Goal: Transaction & Acquisition: Purchase product/service

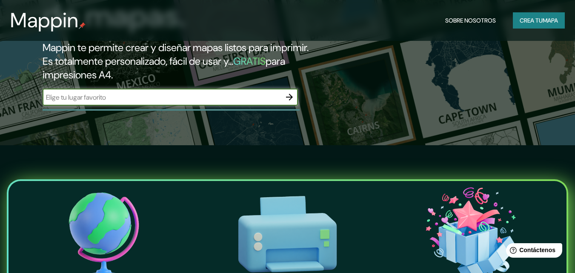
scroll to position [85, 0]
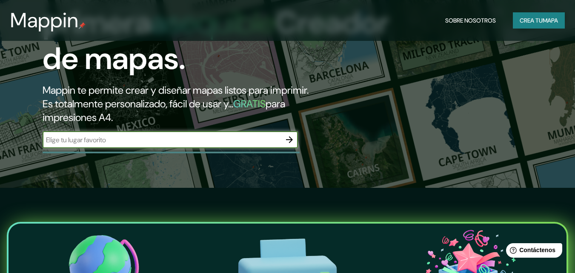
click at [261, 142] on input "text" at bounding box center [162, 140] width 238 height 10
type input "cobija [PERSON_NAME] [GEOGRAPHIC_DATA]"
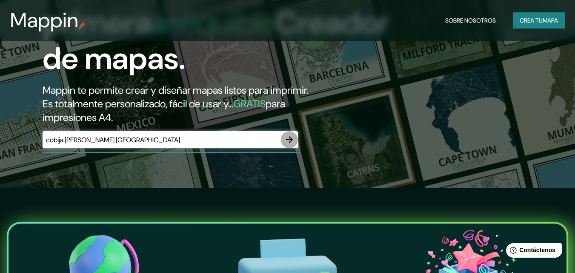
click at [294, 139] on icon "button" at bounding box center [289, 139] width 10 height 10
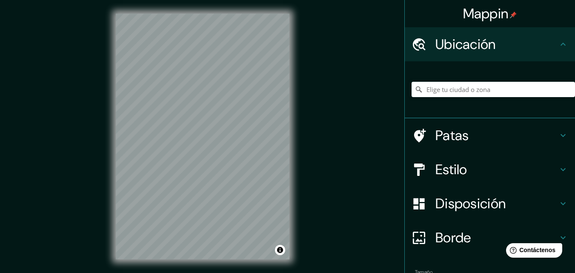
click at [349, 128] on div "Mappin Ubicación Patas Estilo Disposición Borde Elige un borde. Consejo : puede…" at bounding box center [287, 143] width 575 height 286
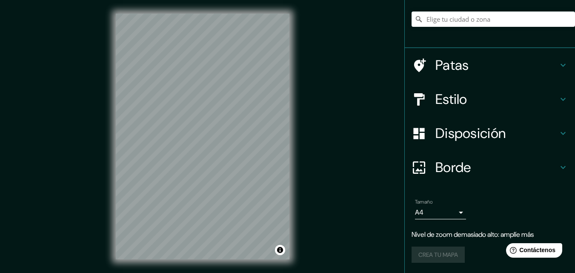
click at [312, 183] on div "Mappin Ubicación Patas Estilo Disposición Borde Elige un borde. Consejo : puede…" at bounding box center [287, 143] width 575 height 286
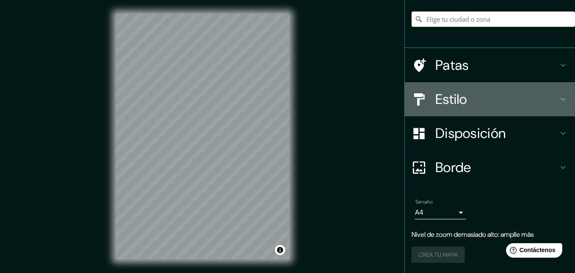
click at [447, 103] on font "Estilo" at bounding box center [451, 99] width 32 height 18
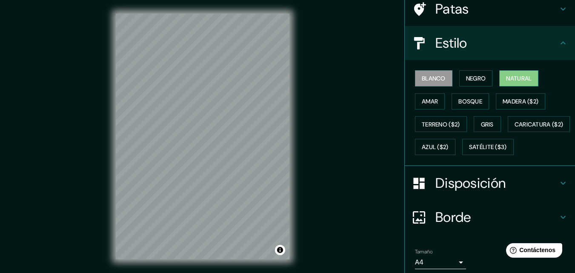
click at [506, 73] on font "Natural" at bounding box center [519, 78] width 26 height 11
click at [429, 74] on font "Blanco" at bounding box center [434, 78] width 24 height 8
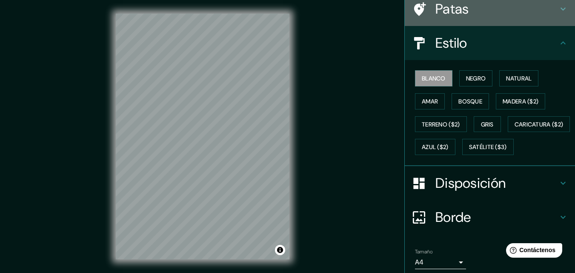
click at [435, 16] on font "Patas" at bounding box center [452, 9] width 34 height 18
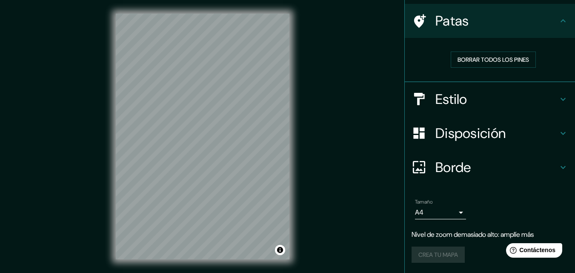
scroll to position [58, 0]
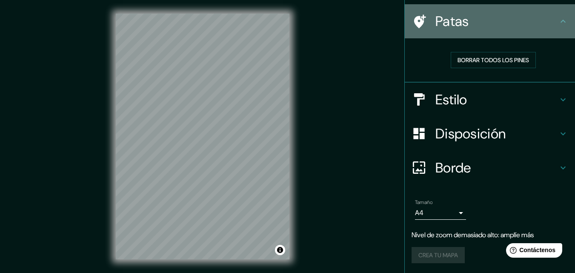
click at [442, 18] on font "Patas" at bounding box center [452, 21] width 34 height 18
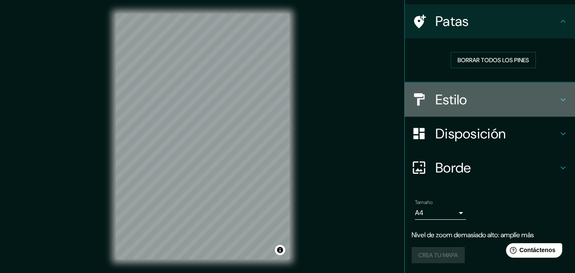
click at [455, 110] on div "Estilo" at bounding box center [490, 100] width 170 height 34
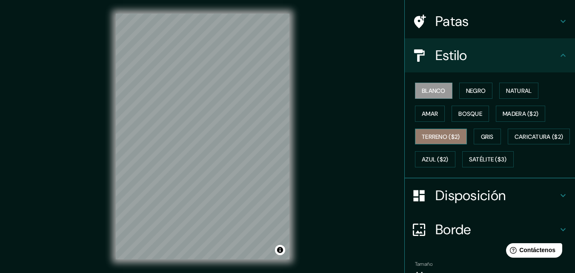
click at [443, 136] on font "Terreno ($2)" at bounding box center [441, 137] width 38 height 8
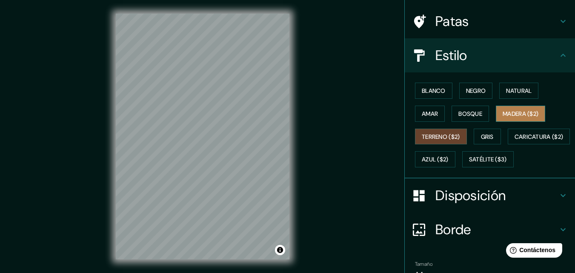
click at [496, 109] on button "Madera ($2)" at bounding box center [520, 114] width 49 height 16
click at [458, 134] on button "Terreno ($2)" at bounding box center [441, 137] width 52 height 16
click at [459, 132] on button "Terreno ($2)" at bounding box center [441, 137] width 52 height 16
click at [508, 108] on button "Madera ($2)" at bounding box center [520, 114] width 49 height 16
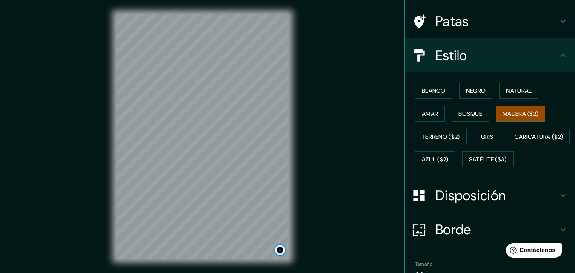
click at [278, 249] on button "Activar o desactivar atribución" at bounding box center [280, 250] width 10 height 10
click at [275, 216] on div at bounding box center [275, 216] width 7 height 7
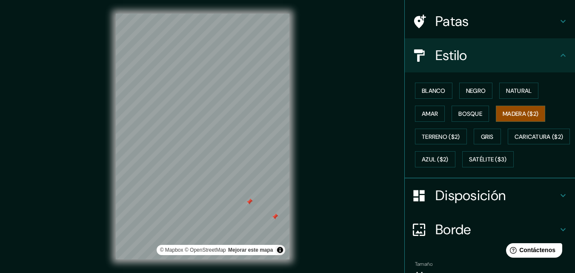
scroll to position [14, 0]
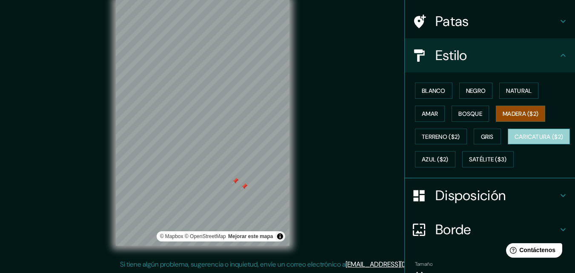
click at [515, 140] on font "Caricatura ($2)" at bounding box center [539, 137] width 49 height 8
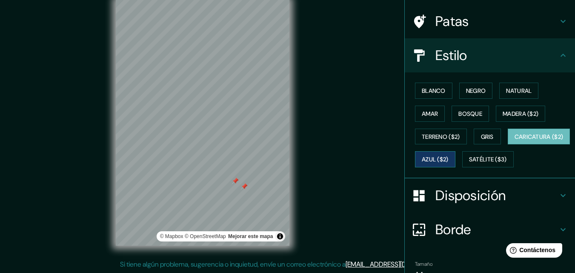
click at [449, 159] on font "Azul ($2)" at bounding box center [435, 160] width 27 height 8
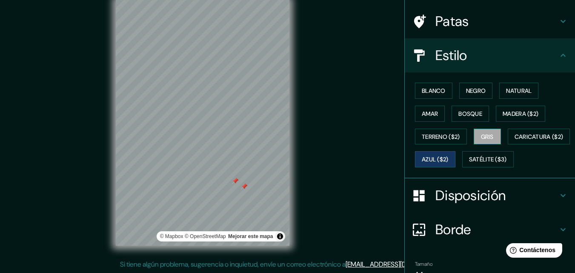
drag, startPoint x: 469, startPoint y: 131, endPoint x: 477, endPoint y: 135, distance: 9.5
click at [470, 132] on div "Blanco Negro Natural [PERSON_NAME] ($2) Terreno ($2) Gris Caricatura ($2) Azul …" at bounding box center [493, 125] width 163 height 92
click at [481, 135] on font "Gris" at bounding box center [487, 137] width 13 height 8
click at [507, 87] on font "Natural" at bounding box center [519, 90] width 26 height 11
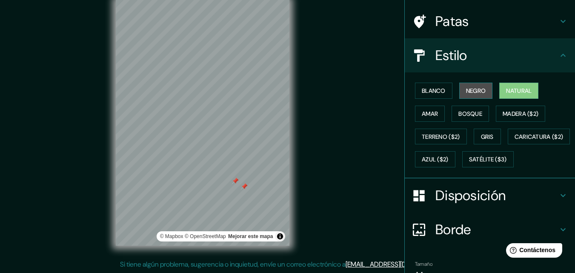
click at [481, 92] on font "Negro" at bounding box center [476, 91] width 20 height 8
click at [466, 88] on font "Negro" at bounding box center [476, 91] width 20 height 8
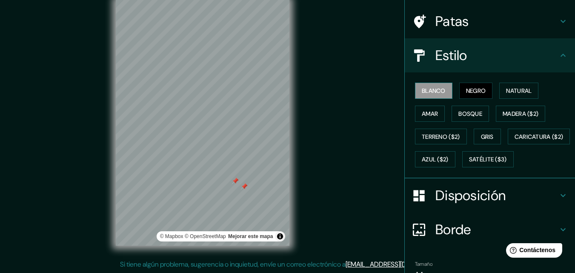
click at [422, 88] on font "Blanco" at bounding box center [434, 91] width 24 height 8
click at [518, 114] on font "Madera ($2)" at bounding box center [521, 114] width 36 height 8
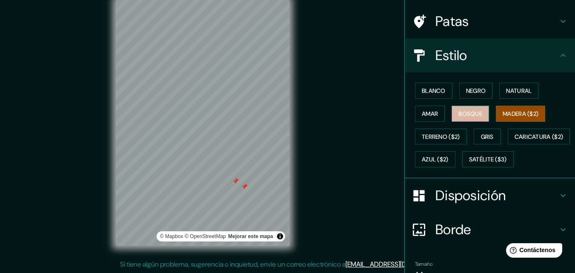
click at [458, 118] on font "Bosque" at bounding box center [470, 113] width 24 height 11
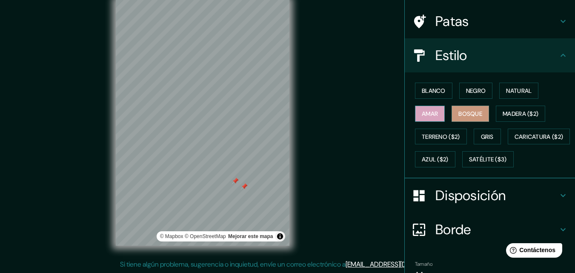
click at [427, 116] on font "Amar" at bounding box center [430, 114] width 16 height 8
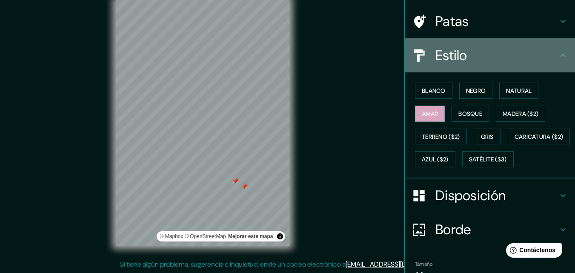
click at [437, 60] on font "Estilo" at bounding box center [451, 55] width 32 height 18
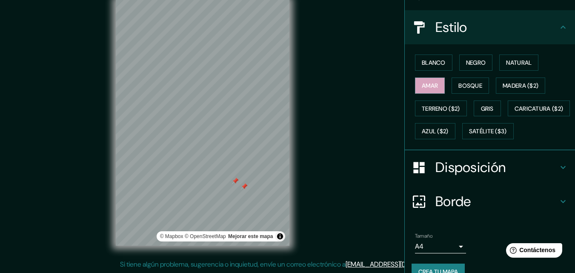
scroll to position [126, 0]
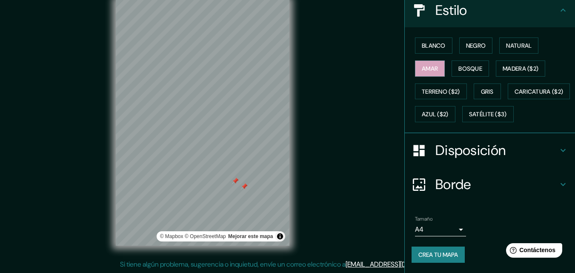
click at [489, 145] on font "Disposición" at bounding box center [470, 150] width 70 height 18
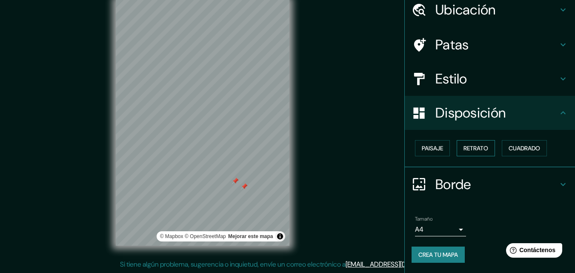
scroll to position [34, 0]
click at [422, 151] on font "Paisaje" at bounding box center [432, 149] width 21 height 8
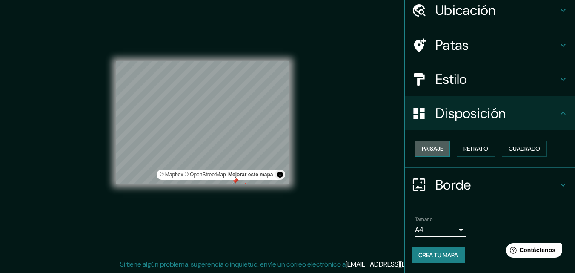
click at [422, 150] on font "Paisaje" at bounding box center [432, 149] width 21 height 8
click at [469, 146] on font "Retrato" at bounding box center [475, 149] width 25 height 8
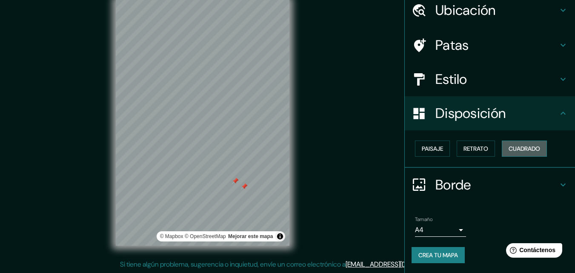
click at [518, 144] on button "Cuadrado" at bounding box center [524, 148] width 45 height 16
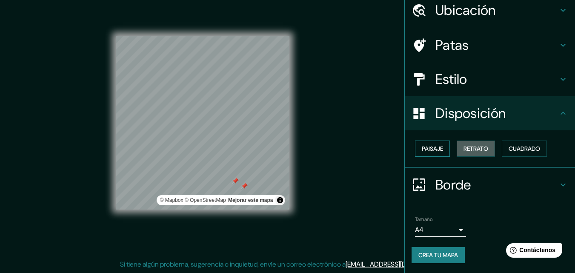
drag, startPoint x: 475, startPoint y: 150, endPoint x: 428, endPoint y: 142, distance: 48.3
click at [475, 150] on font "Retrato" at bounding box center [475, 149] width 25 height 8
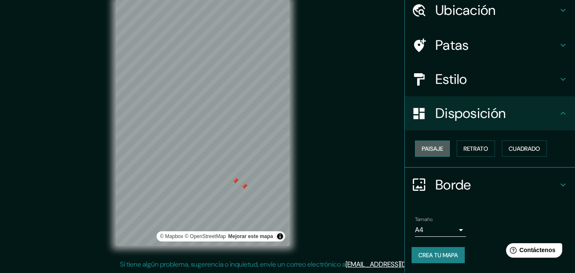
click at [420, 142] on button "Paisaje" at bounding box center [432, 148] width 35 height 16
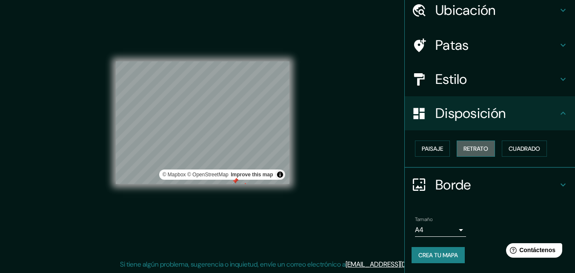
click at [463, 147] on font "Retrato" at bounding box center [475, 149] width 25 height 8
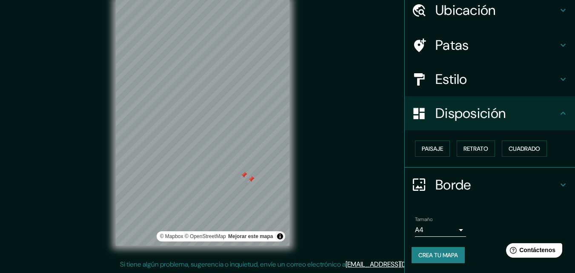
click at [483, 172] on div "Borde" at bounding box center [490, 185] width 170 height 34
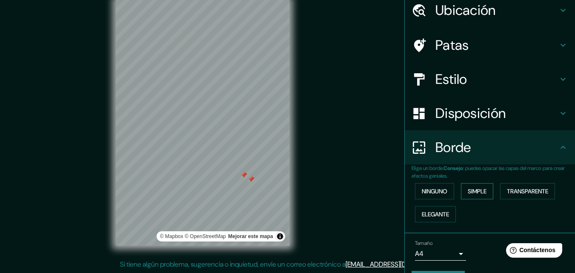
click at [461, 191] on button "Simple" at bounding box center [477, 191] width 32 height 16
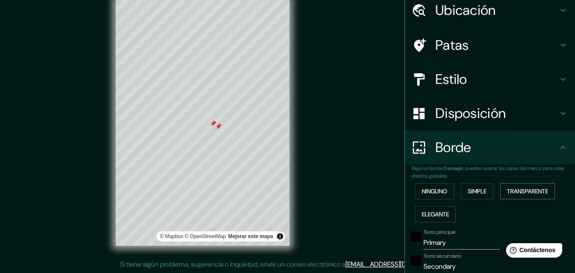
click at [537, 195] on font "Transparente" at bounding box center [527, 191] width 41 height 11
click at [441, 206] on button "Elegante" at bounding box center [435, 214] width 41 height 16
click at [437, 192] on font "Ninguno" at bounding box center [435, 191] width 26 height 8
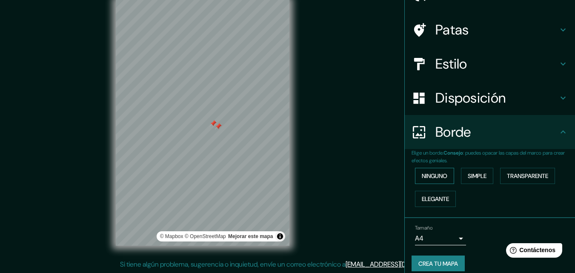
scroll to position [58, 0]
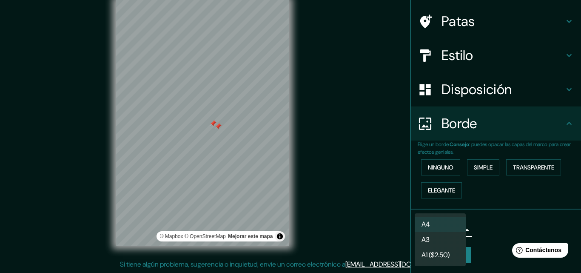
click at [443, 223] on body "Mappin Ubicación Patas Estilo Disposición Borde Elige un borde. Consejo : puede…" at bounding box center [290, 122] width 581 height 273
click at [473, 232] on div at bounding box center [290, 136] width 581 height 273
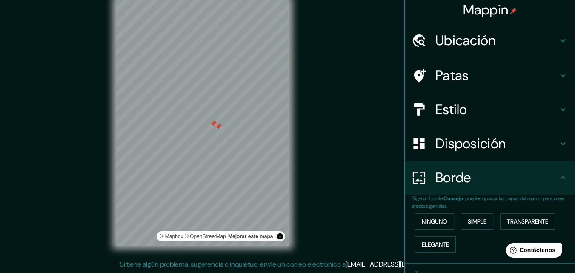
scroll to position [0, 0]
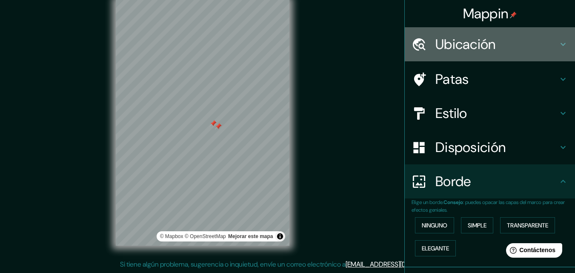
click at [446, 44] on font "Ubicación" at bounding box center [465, 44] width 60 height 18
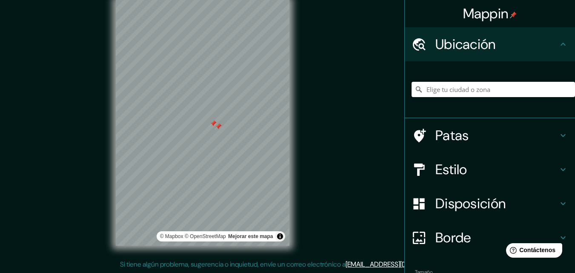
click at [450, 89] on input "Elige tu ciudad o zona" at bounding box center [493, 89] width 163 height 15
click at [480, 64] on div at bounding box center [490, 89] width 170 height 57
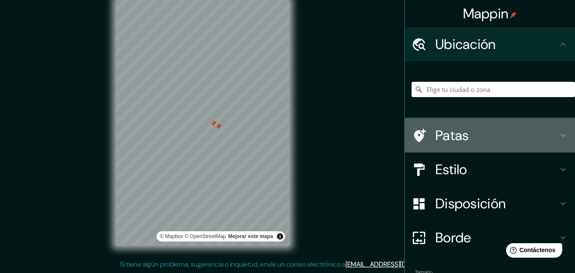
click at [560, 128] on div "Patas" at bounding box center [490, 135] width 170 height 34
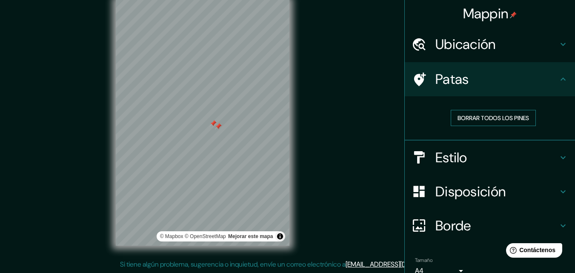
click at [524, 121] on button "Borrar todos los pines" at bounding box center [493, 118] width 85 height 16
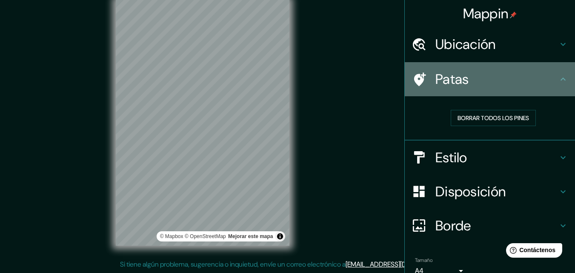
click at [548, 81] on h4 "Patas" at bounding box center [496, 79] width 123 height 17
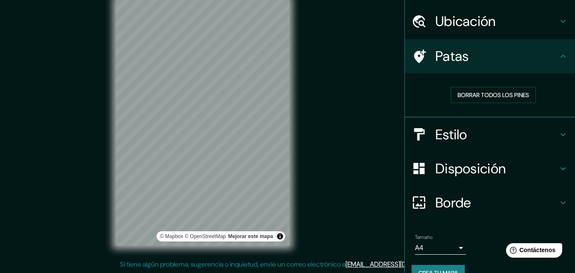
scroll to position [41, 0]
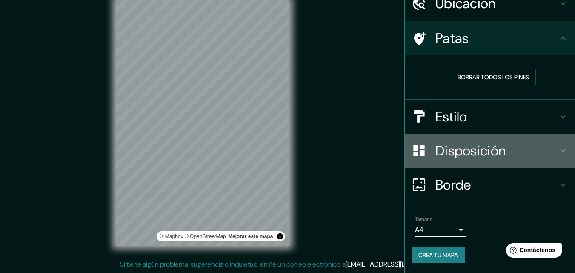
click at [456, 143] on font "Disposición" at bounding box center [470, 151] width 70 height 18
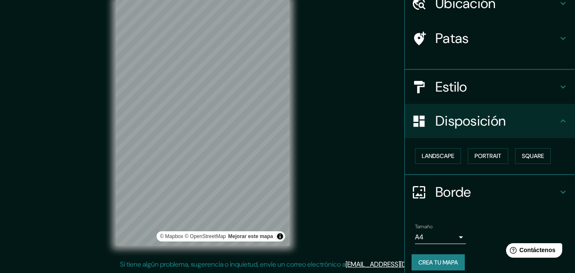
scroll to position [34, 0]
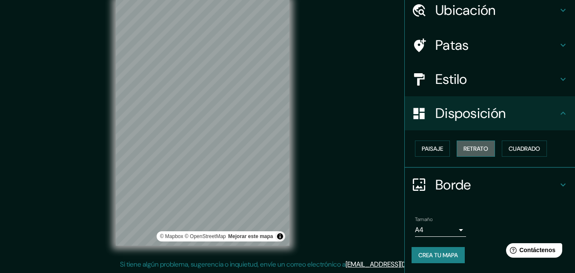
click at [463, 146] on font "Retrato" at bounding box center [475, 149] width 25 height 8
click at [532, 149] on font "Cuadrado" at bounding box center [524, 149] width 31 height 8
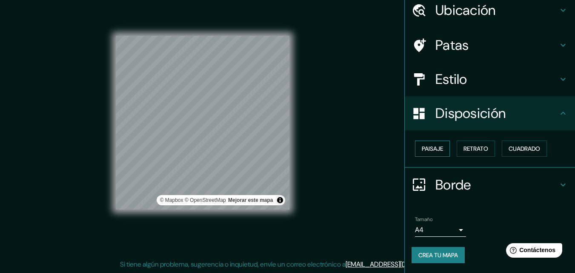
click at [436, 146] on font "Paisaje" at bounding box center [432, 149] width 21 height 8
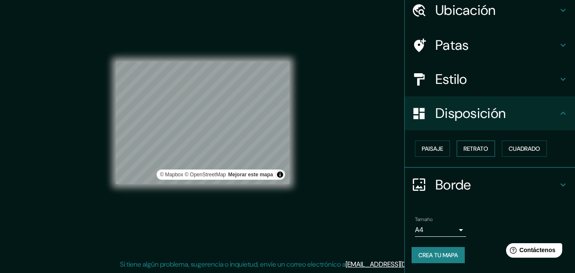
click at [466, 149] on font "Retrato" at bounding box center [475, 149] width 25 height 8
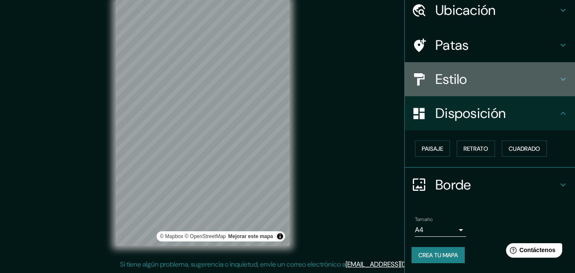
click at [486, 81] on h4 "Estilo" at bounding box center [496, 79] width 123 height 17
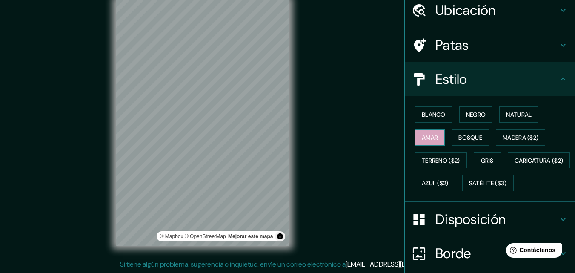
click at [437, 138] on button "Amar" at bounding box center [430, 137] width 30 height 16
click at [437, 141] on button "Amar" at bounding box center [430, 137] width 30 height 16
click at [506, 116] on font "Natural" at bounding box center [519, 115] width 26 height 8
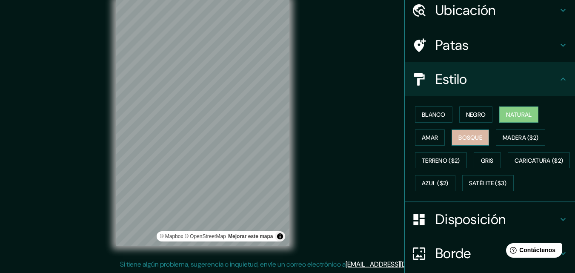
click at [472, 134] on font "Bosque" at bounding box center [470, 138] width 24 height 8
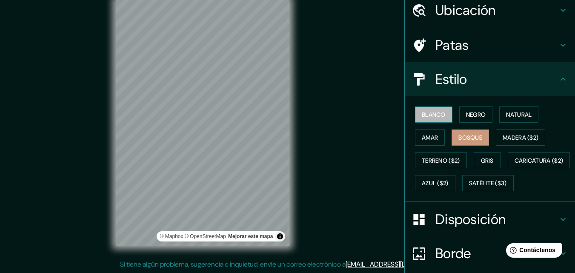
click at [429, 114] on font "Blanco" at bounding box center [434, 115] width 24 height 8
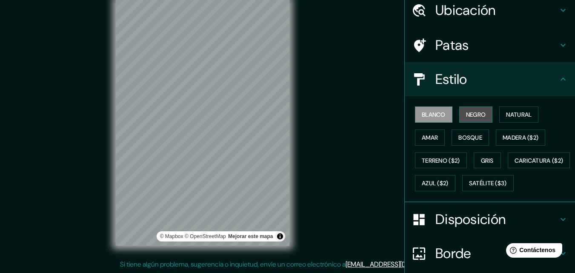
click at [477, 110] on font "Negro" at bounding box center [476, 114] width 20 height 11
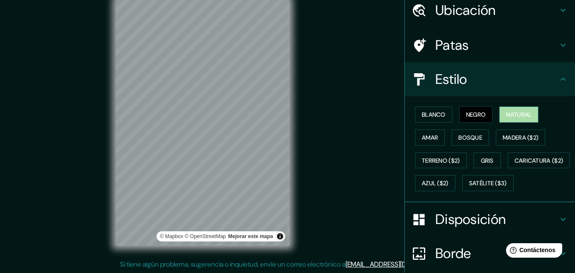
drag, startPoint x: 505, startPoint y: 111, endPoint x: 498, endPoint y: 114, distance: 8.1
click at [506, 112] on font "Natural" at bounding box center [519, 115] width 26 height 8
click at [423, 140] on font "Amar" at bounding box center [430, 138] width 16 height 8
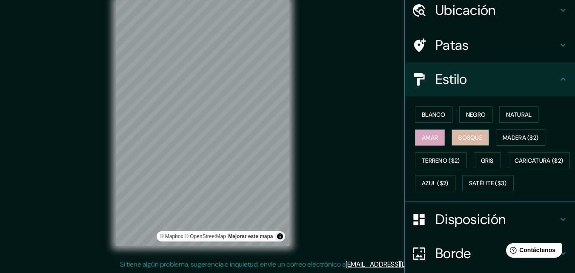
drag, startPoint x: 455, startPoint y: 139, endPoint x: 461, endPoint y: 137, distance: 7.1
click at [458, 140] on font "Bosque" at bounding box center [470, 138] width 24 height 8
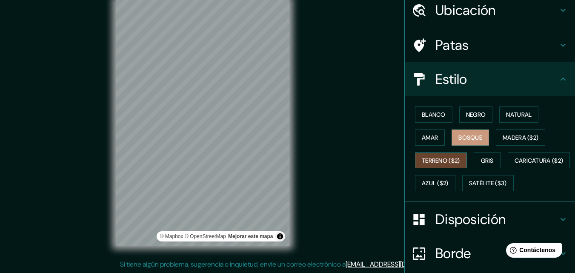
click at [423, 161] on font "Terreno ($2)" at bounding box center [441, 161] width 38 height 8
drag, startPoint x: 489, startPoint y: 157, endPoint x: 382, endPoint y: 157, distance: 107.7
click at [381, 161] on div "Mappin Ubicación Patas Estilo Blanco Negro Natural [PERSON_NAME] ($2) Terreno (…" at bounding box center [287, 129] width 575 height 286
click at [487, 166] on font "Gris" at bounding box center [487, 160] width 13 height 11
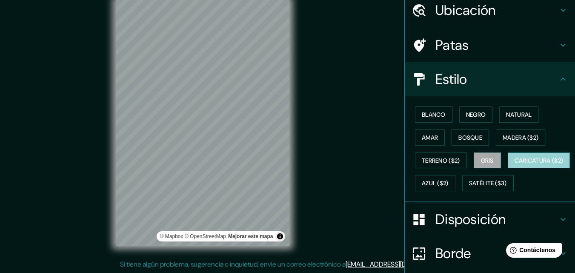
click at [515, 164] on font "Caricatura ($2)" at bounding box center [539, 161] width 49 height 8
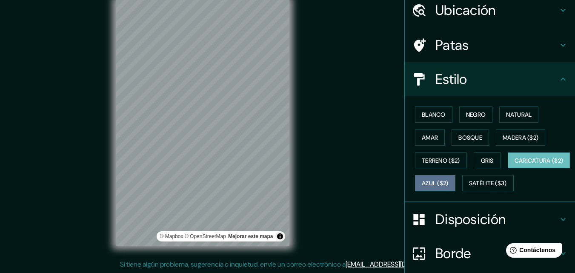
click at [449, 183] on font "Azul ($2)" at bounding box center [435, 184] width 27 height 8
click at [515, 164] on font "Caricatura ($2)" at bounding box center [539, 161] width 49 height 8
click at [449, 181] on font "Azul ($2)" at bounding box center [435, 184] width 27 height 8
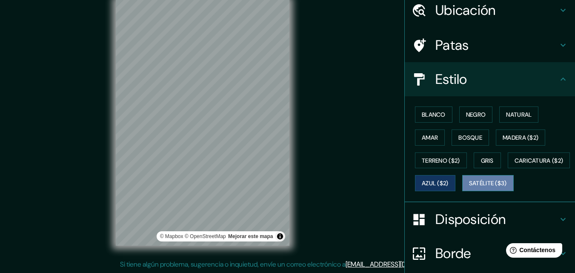
click at [469, 187] on font "Satélite ($3)" at bounding box center [488, 184] width 38 height 8
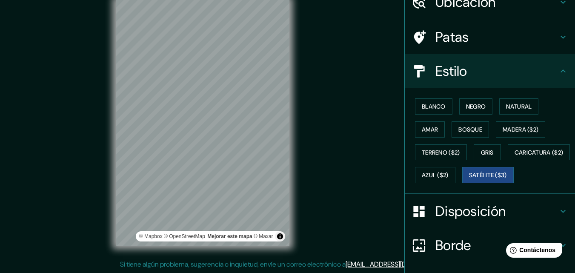
scroll to position [40, 0]
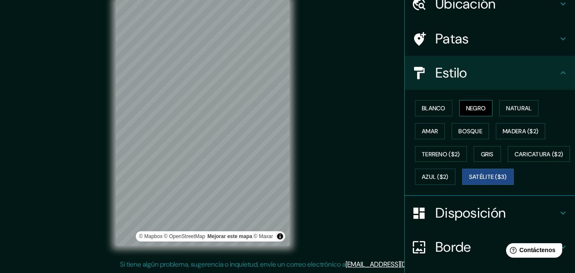
click at [477, 108] on font "Negro" at bounding box center [476, 108] width 20 height 8
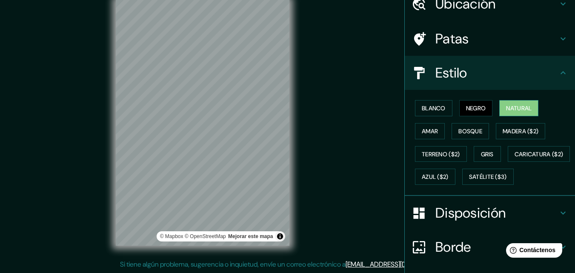
click at [505, 103] on button "Natural" at bounding box center [518, 108] width 39 height 16
click at [422, 137] on button "Amar" at bounding box center [430, 131] width 30 height 16
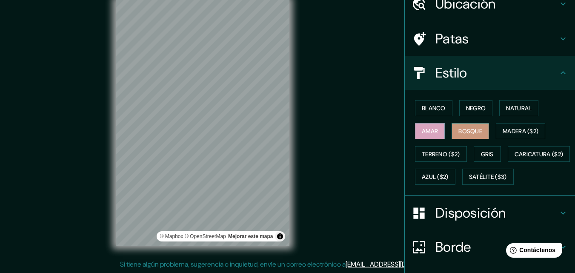
click at [452, 127] on button "Bosque" at bounding box center [470, 131] width 37 height 16
drag, startPoint x: 466, startPoint y: 99, endPoint x: 464, endPoint y: 110, distance: 11.2
click at [464, 107] on div "Blanco Negro Natural [PERSON_NAME] ($2) Terreno ($2) Gris Caricatura ($2) Azul …" at bounding box center [493, 143] width 163 height 92
click at [466, 111] on font "Negro" at bounding box center [476, 108] width 20 height 8
click at [487, 103] on button "Negro" at bounding box center [476, 108] width 34 height 16
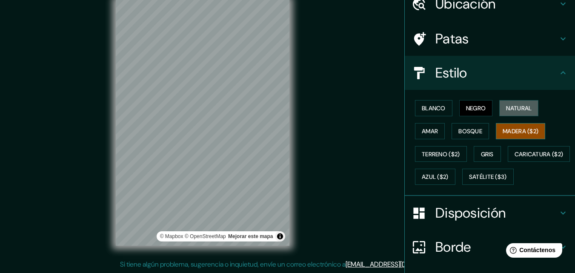
drag, startPoint x: 506, startPoint y: 105, endPoint x: 508, endPoint y: 123, distance: 17.6
click at [506, 111] on font "Natural" at bounding box center [519, 108] width 26 height 8
click at [512, 129] on font "Madera ($2)" at bounding box center [521, 131] width 36 height 8
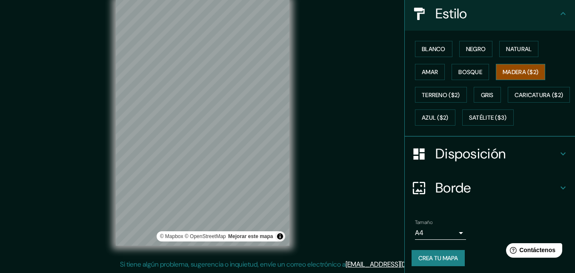
scroll to position [0, 0]
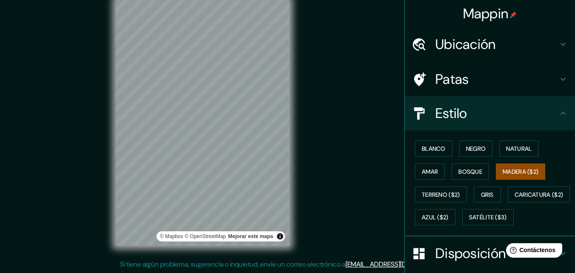
click at [508, 106] on h4 "Estilo" at bounding box center [496, 113] width 123 height 17
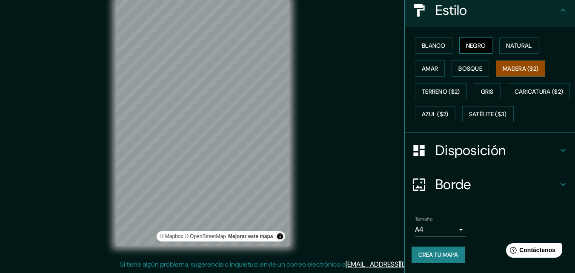
scroll to position [126, 0]
click at [459, 174] on div "Borde" at bounding box center [490, 184] width 170 height 34
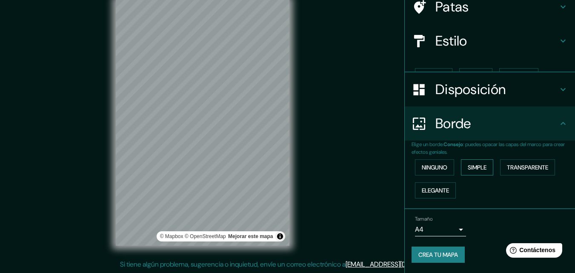
scroll to position [58, 0]
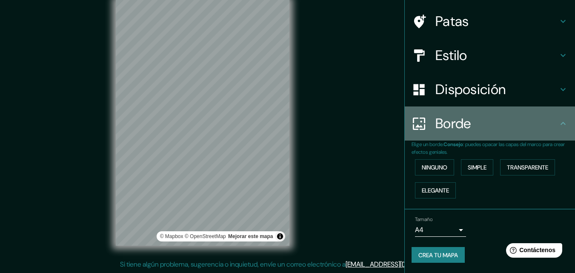
click at [450, 122] on font "Borde" at bounding box center [453, 123] width 36 height 18
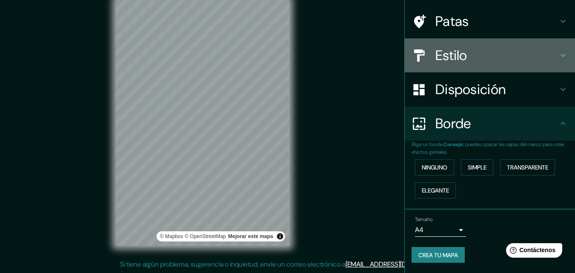
click at [455, 62] on font "Estilo" at bounding box center [451, 55] width 32 height 18
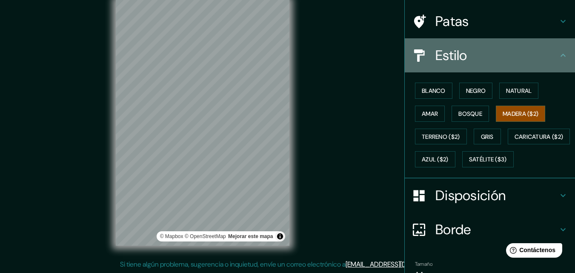
click at [455, 62] on font "Estilo" at bounding box center [451, 55] width 32 height 18
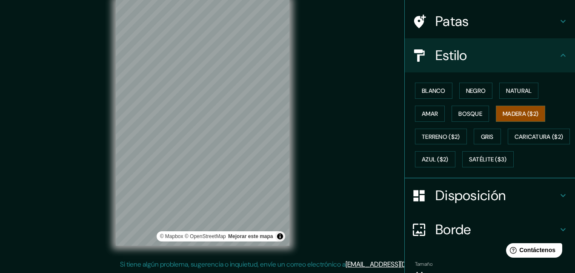
click at [467, 31] on div "Patas" at bounding box center [490, 21] width 170 height 34
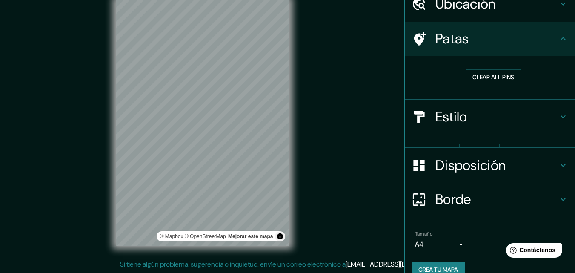
scroll to position [41, 0]
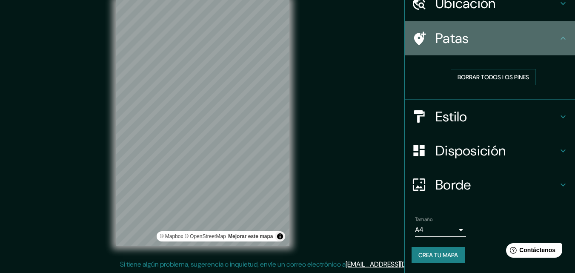
click at [468, 31] on div "Patas" at bounding box center [490, 38] width 170 height 34
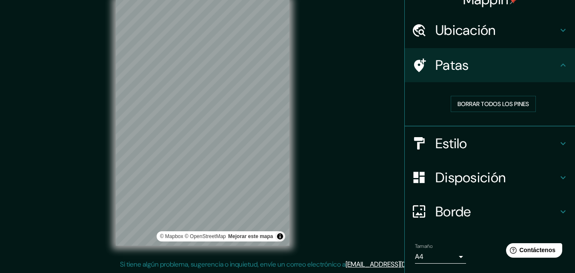
scroll to position [0, 0]
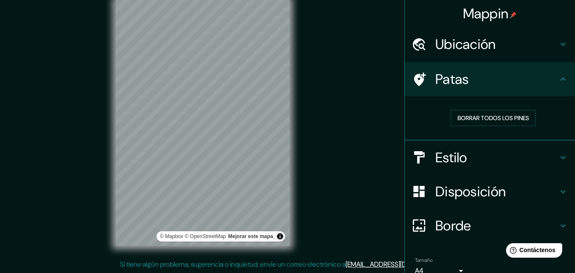
click at [425, 46] on div at bounding box center [424, 44] width 24 height 15
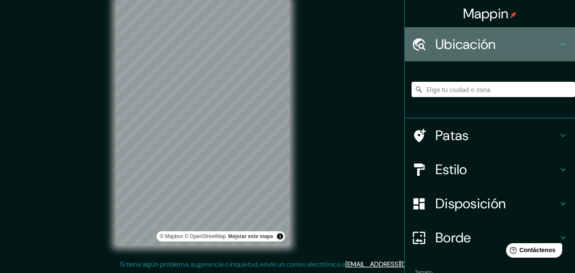
click at [425, 45] on div at bounding box center [424, 44] width 24 height 15
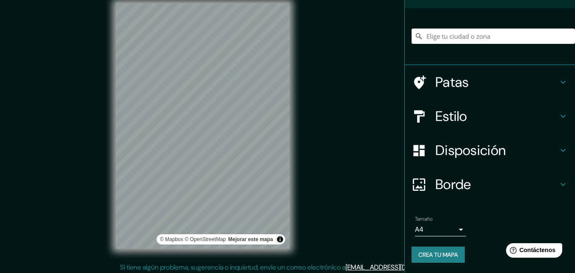
scroll to position [14, 0]
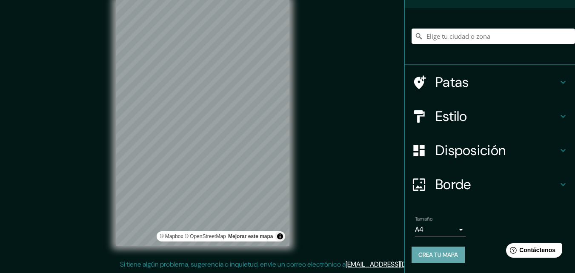
click at [452, 257] on font "Crea tu mapa" at bounding box center [438, 255] width 40 height 8
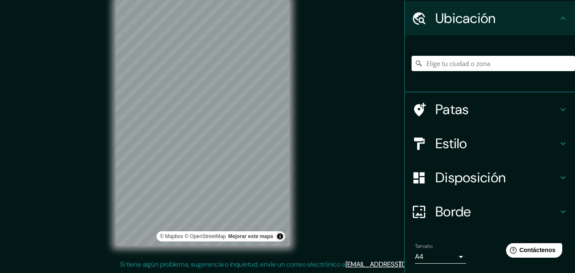
scroll to position [53, 0]
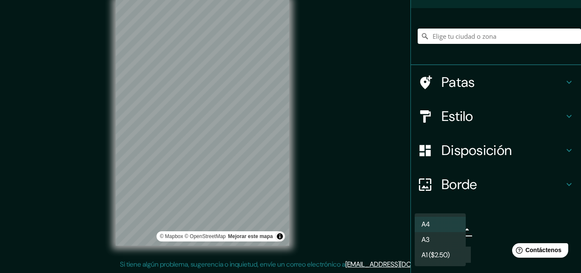
click at [448, 229] on body "Mappin Ubicación Patas Estilo Disposición Borde Elige un borde. Consejo : puede…" at bounding box center [290, 122] width 581 height 273
click at [448, 229] on li "A4" at bounding box center [440, 225] width 51 height 16
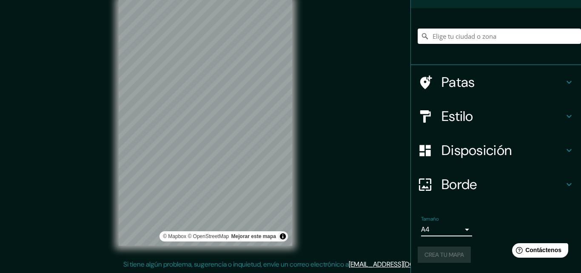
click at [448, 229] on body "Mappin Ubicación Patas Estilo Disposición Borde Elige un borde. Consejo : puede…" at bounding box center [290, 122] width 581 height 273
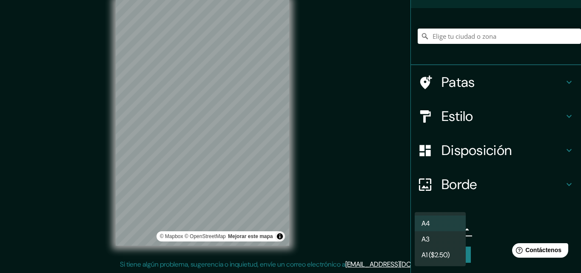
click at [495, 210] on div at bounding box center [290, 136] width 581 height 273
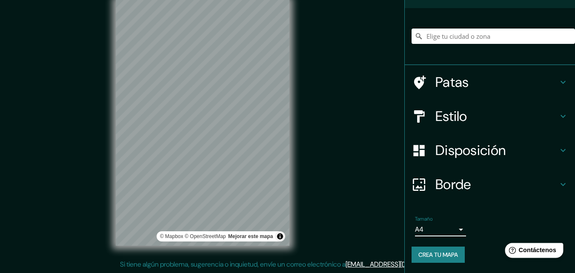
click at [535, 247] on font "Contáctenos" at bounding box center [537, 249] width 37 height 7
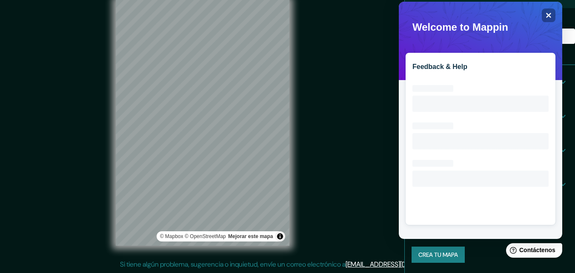
scroll to position [0, 0]
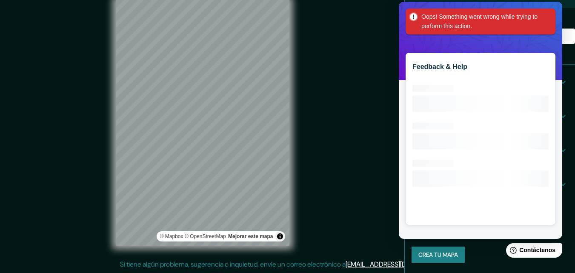
click at [558, 15] on div "Feedback & Help Loading interface..." at bounding box center [480, 120] width 163 height 237
drag, startPoint x: 555, startPoint y: 20, endPoint x: 514, endPoint y: 44, distance: 47.7
click at [551, 5] on div "Oops! Something went wrong while trying to perform this action. Welcome to Mapp…" at bounding box center [480, 5] width 157 height 0
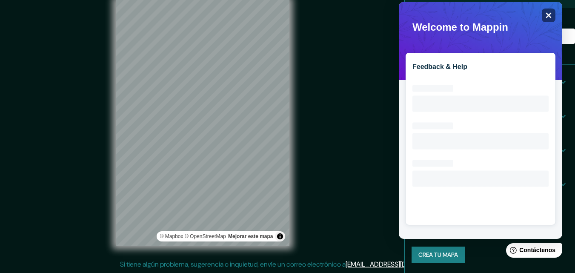
click at [548, 16] on icon at bounding box center [549, 16] width 6 height 6
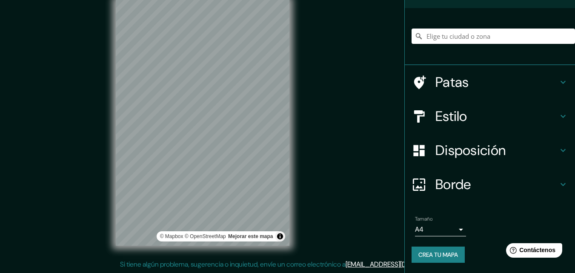
click at [447, 155] on font "Disposición" at bounding box center [470, 150] width 70 height 18
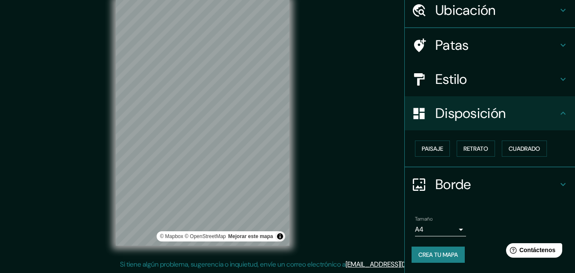
scroll to position [34, 0]
click at [442, 150] on button "Paisaje" at bounding box center [432, 148] width 35 height 16
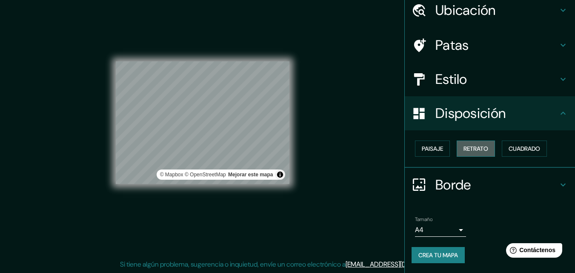
click at [473, 145] on font "Retrato" at bounding box center [475, 149] width 25 height 8
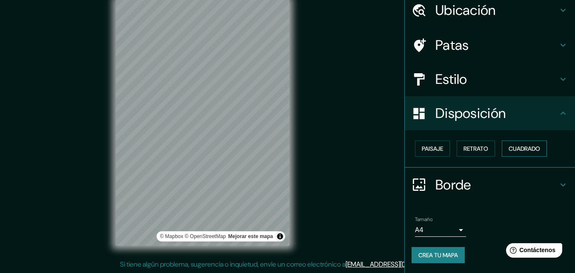
click at [513, 146] on font "Cuadrado" at bounding box center [524, 149] width 31 height 8
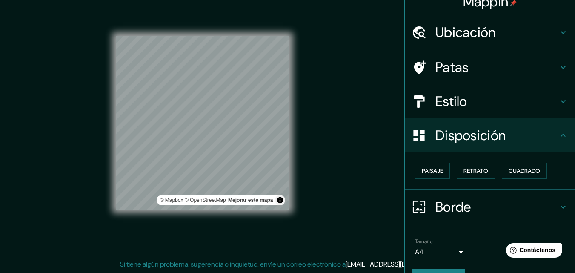
scroll to position [0, 0]
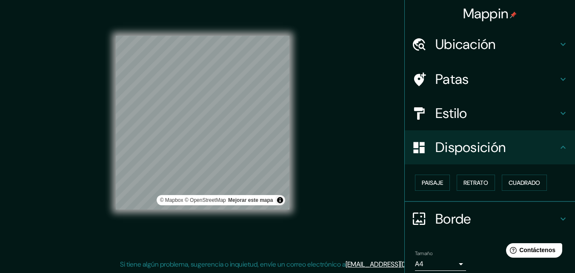
drag, startPoint x: 463, startPoint y: 216, endPoint x: 462, endPoint y: 211, distance: 4.7
click at [462, 212] on font "Borde" at bounding box center [453, 219] width 36 height 18
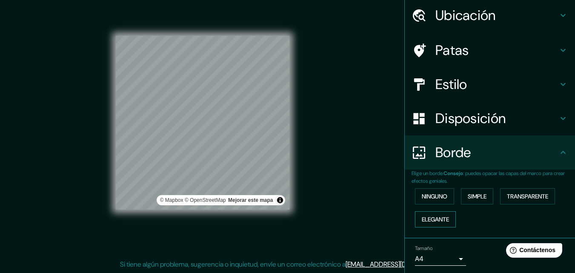
scroll to position [43, 0]
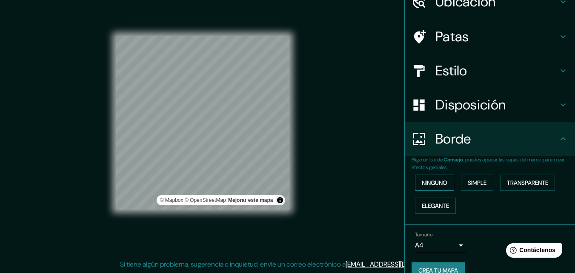
click at [443, 186] on button "Ninguno" at bounding box center [434, 182] width 39 height 16
click at [468, 180] on font "Simple" at bounding box center [477, 183] width 19 height 8
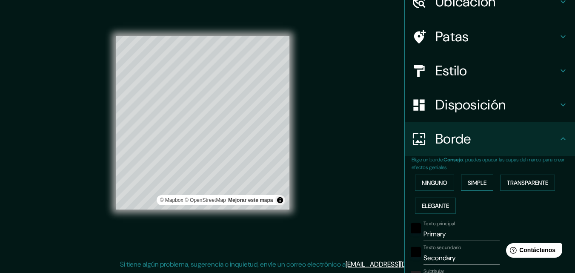
click at [485, 178] on button "Simple" at bounding box center [477, 182] width 32 height 16
type input "163"
type input "33"
drag, startPoint x: 556, startPoint y: 196, endPoint x: 550, endPoint y: 193, distance: 6.7
click at [552, 195] on div "Ninguno Simple Transparente Elegante" at bounding box center [493, 194] width 163 height 46
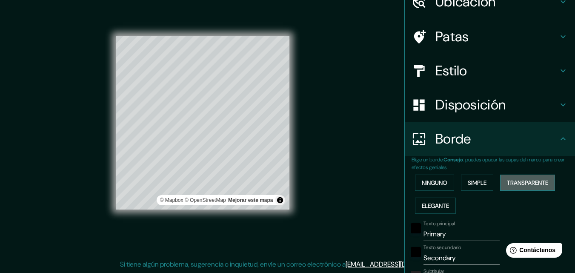
click at [546, 190] on button "Transparente" at bounding box center [527, 182] width 55 height 16
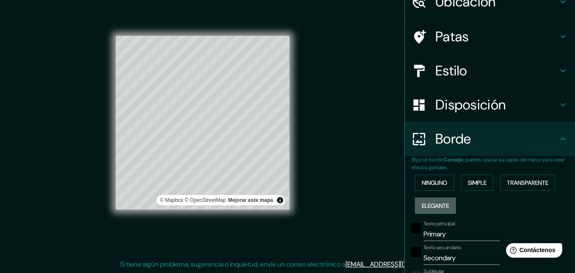
drag, startPoint x: 413, startPoint y: 203, endPoint x: 414, endPoint y: 197, distance: 6.0
click at [415, 200] on button "Elegante" at bounding box center [435, 205] width 41 height 16
click at [422, 185] on font "Ninguno" at bounding box center [435, 183] width 26 height 8
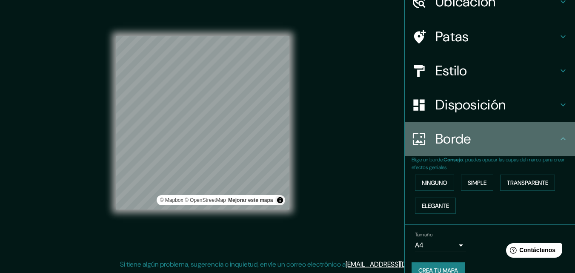
click at [458, 141] on font "Borde" at bounding box center [453, 139] width 36 height 18
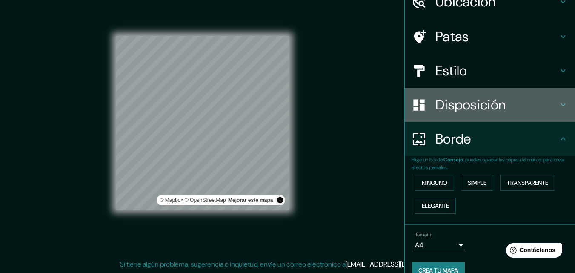
click at [444, 110] on font "Disposición" at bounding box center [470, 105] width 70 height 18
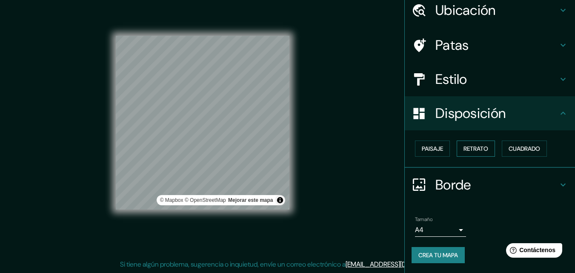
scroll to position [34, 0]
drag, startPoint x: 425, startPoint y: 132, endPoint x: 428, endPoint y: 146, distance: 14.4
click at [428, 146] on div "Paisaje Retrato Cuadrado" at bounding box center [490, 148] width 170 height 37
click at [428, 145] on font "Paisaje" at bounding box center [432, 149] width 21 height 8
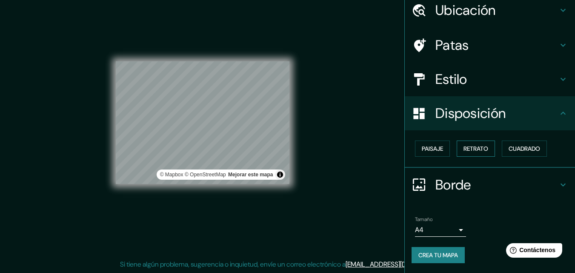
click at [475, 146] on font "Retrato" at bounding box center [475, 149] width 25 height 8
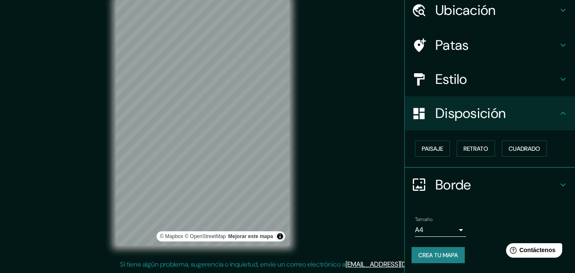
drag, startPoint x: 388, startPoint y: 132, endPoint x: 315, endPoint y: 89, distance: 84.7
click at [371, 115] on div "Mappin Ubicación Patas Estilo Disposición Paisaje Retrato Cuadrado Borde Elige …" at bounding box center [287, 129] width 575 height 286
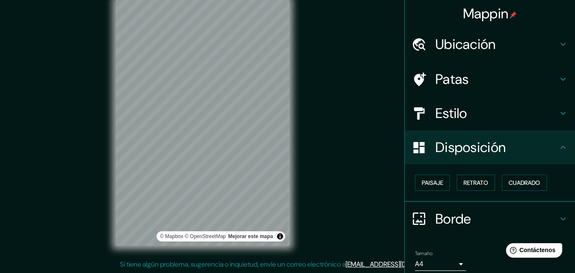
scroll to position [0, 0]
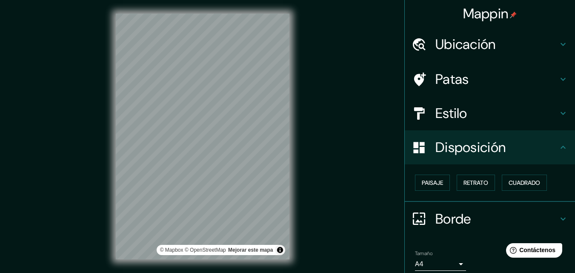
click at [390, 54] on div "Mappin Ubicación Patas Estilo Disposición Paisaje Retrato Cuadrado Borde Elige …" at bounding box center [287, 143] width 575 height 286
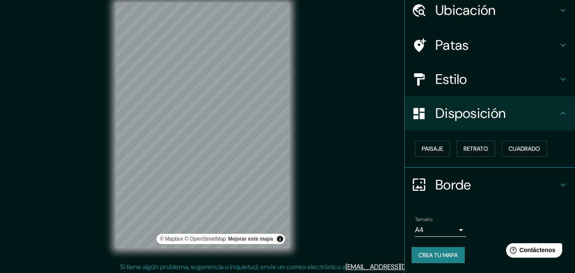
scroll to position [14, 0]
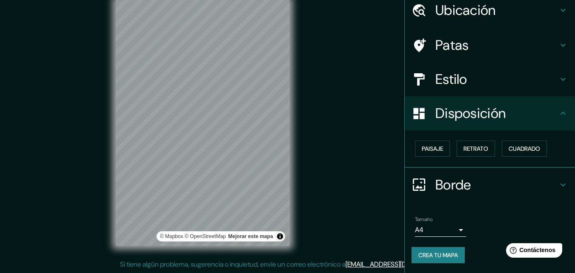
click at [316, 267] on font "Si tiene algún problema, sugerencia o inquietud, envíe un correo electrónico a" at bounding box center [233, 264] width 226 height 9
click at [405, 245] on li "Tamaño A4 single Crea tu mapa" at bounding box center [490, 241] width 170 height 64
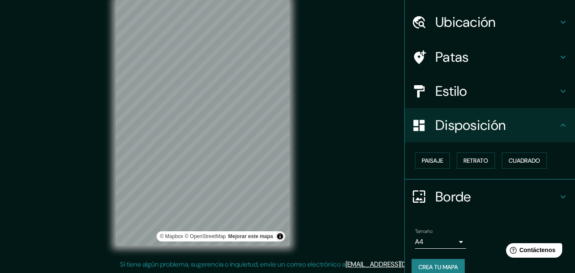
scroll to position [34, 0]
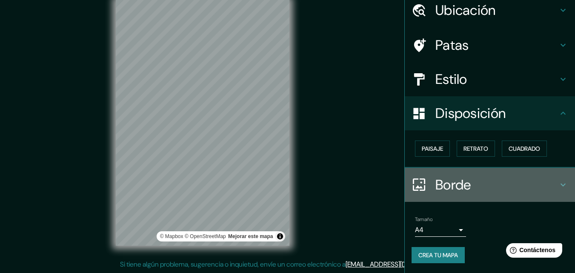
click at [507, 177] on h4 "Borde" at bounding box center [496, 184] width 123 height 17
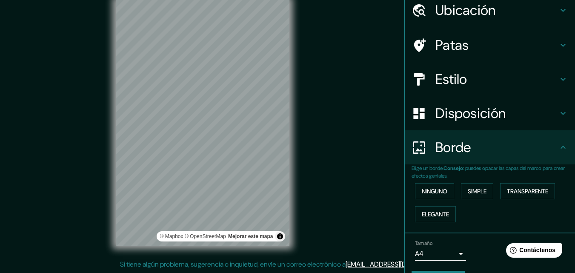
click at [505, 177] on p "Elige un borde. Consejo : puedes opacar las capas del marco para crear efectos …" at bounding box center [493, 171] width 163 height 15
